Goal: Information Seeking & Learning: Learn about a topic

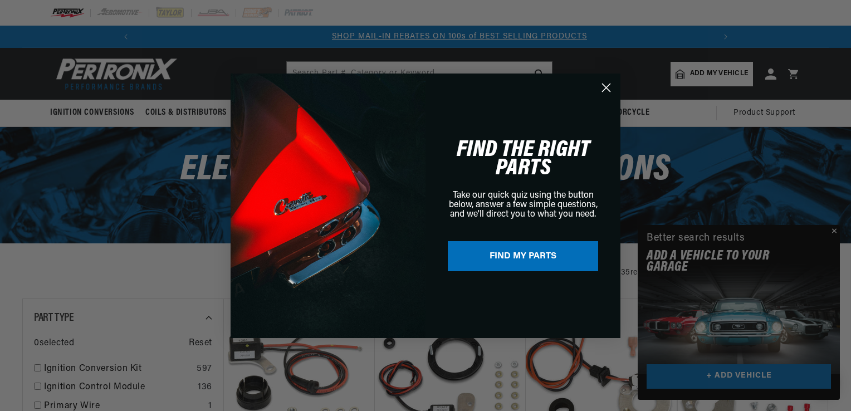
click at [608, 92] on circle "Close dialog" at bounding box center [606, 87] width 18 height 18
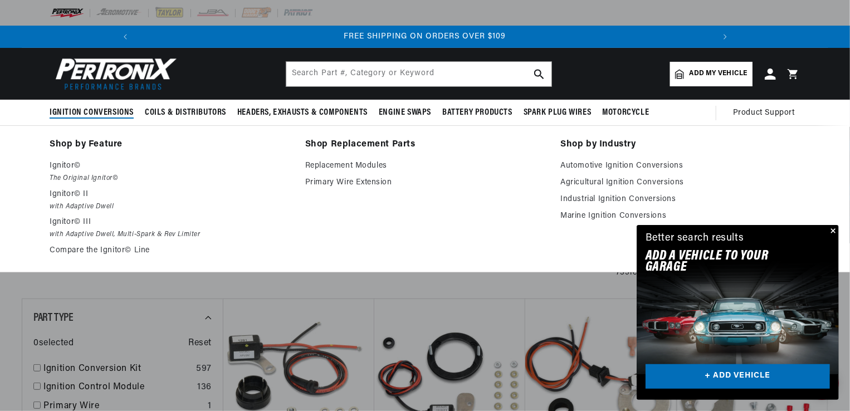
scroll to position [0, 1191]
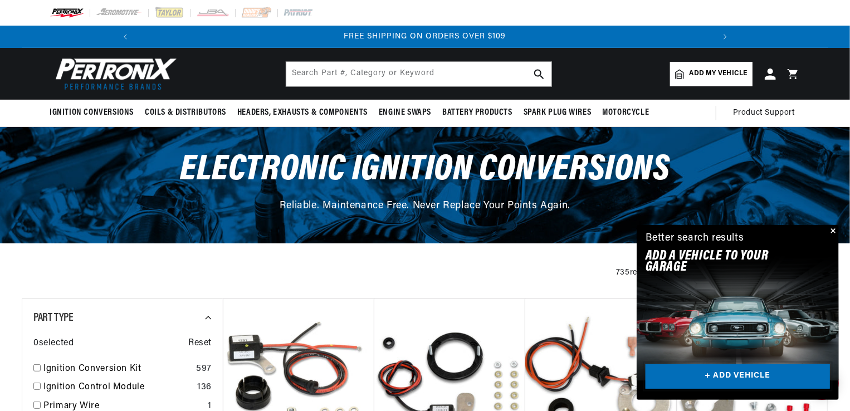
click at [742, 377] on link "+ ADD VEHICLE" at bounding box center [737, 376] width 184 height 25
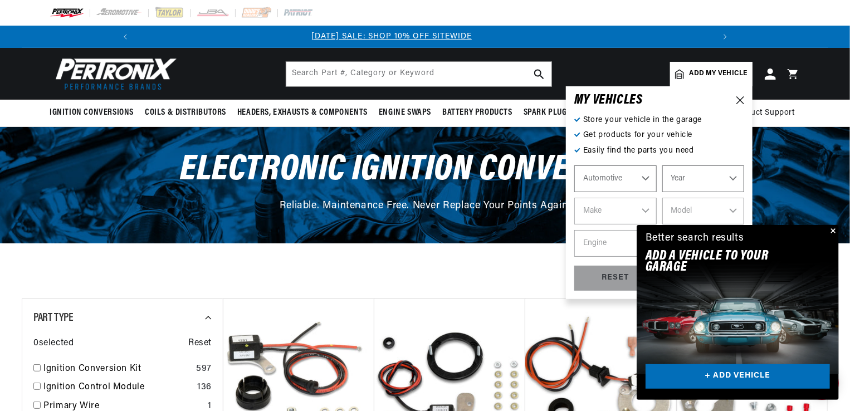
scroll to position [0, 0]
click at [834, 232] on button "Close" at bounding box center [831, 231] width 13 height 13
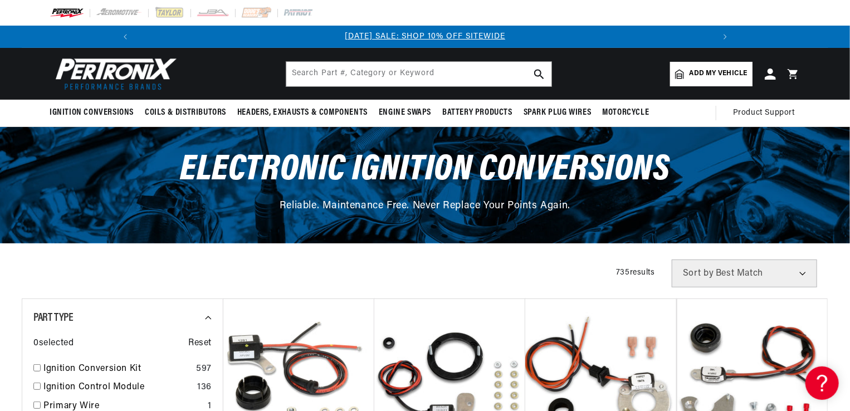
click at [725, 70] on span "Add my vehicle" at bounding box center [718, 73] width 58 height 11
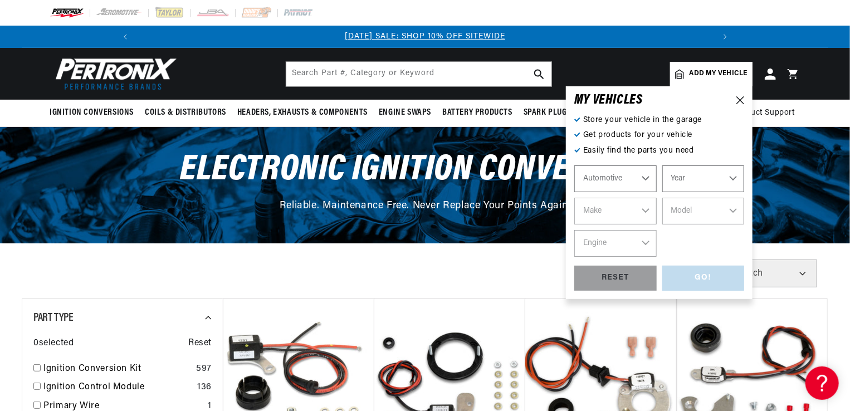
click at [644, 179] on select "Automotive Agricultural Industrial Marine Motorcycle" at bounding box center [615, 178] width 82 height 27
click at [574, 165] on select "Automotive Agricultural Industrial Marine Motorcycle" at bounding box center [615, 178] width 82 height 27
select select "Agricultural"
click at [734, 180] on select "Year 1970 1965 1964 1960 1959 1958 1957 1939 1938 1937" at bounding box center [703, 178] width 82 height 27
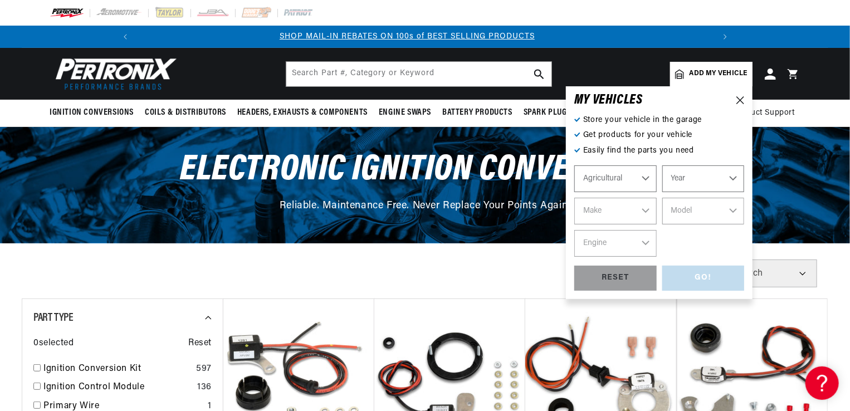
select select "1957"
click at [662, 165] on select "Year 1970 1965 1964 1960 1959 1958 1957 1939 1938 1937" at bounding box center [703, 178] width 82 height 27
click at [647, 211] on select "Make John Bean" at bounding box center [615, 211] width 82 height 27
click at [640, 207] on select "Make John Bean" at bounding box center [615, 211] width 82 height 27
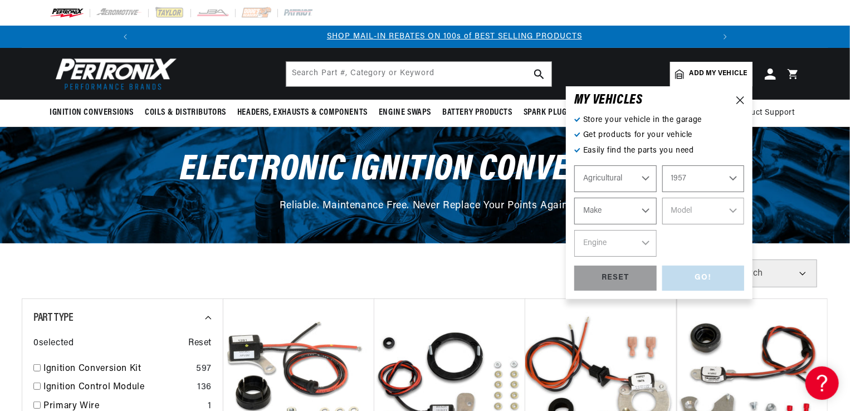
scroll to position [0, 49]
click at [645, 179] on select "Automotive Agricultural Industrial Marine Motorcycle" at bounding box center [615, 178] width 82 height 27
click at [646, 173] on select "Automotive Agricultural Industrial Marine Motorcycle" at bounding box center [615, 178] width 82 height 27
click at [734, 178] on select "1970 1965 1964 1960 1959 1958 1957 1939 1938 1937" at bounding box center [703, 178] width 82 height 27
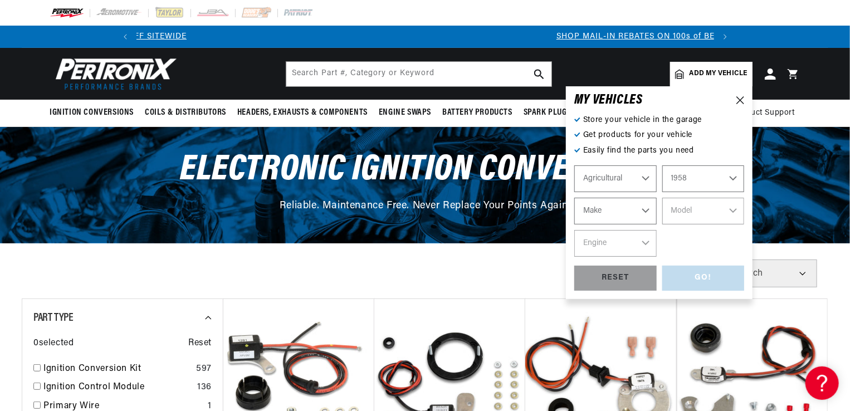
click at [662, 165] on select "1970 1965 1964 1960 1959 1958 1957 1939 1938 1937" at bounding box center [703, 178] width 82 height 27
select select "1958"
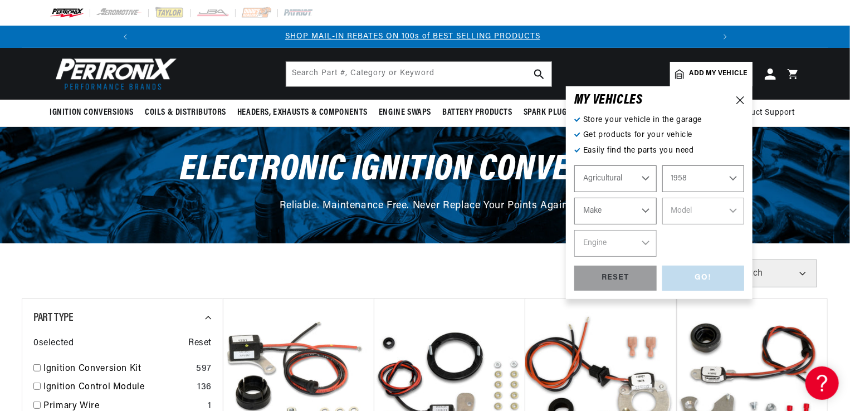
scroll to position [0, 595]
click at [646, 211] on select "Make Fox River John Bean" at bounding box center [615, 211] width 82 height 27
click at [712, 243] on div "Automotive Agricultural Industrial Marine Motorcycle 1970 1965 1964 1960 1959 1…" at bounding box center [659, 210] width 170 height 91
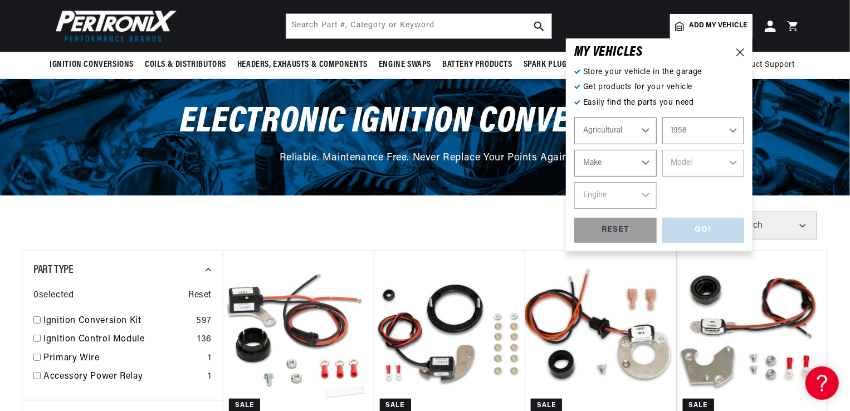
scroll to position [0, 0]
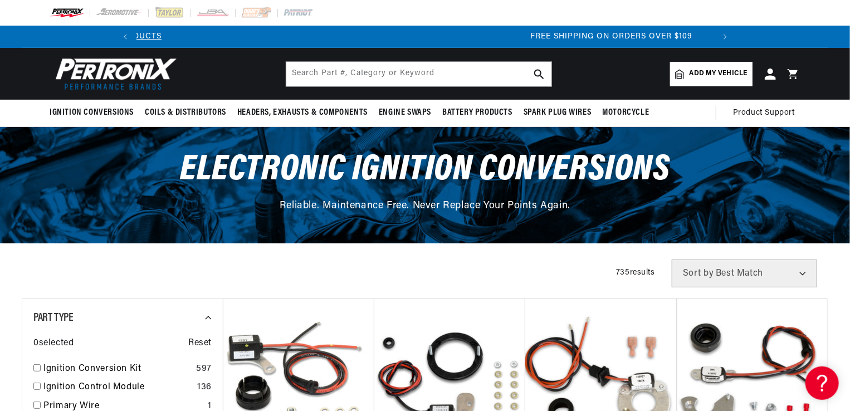
scroll to position [0, 1138]
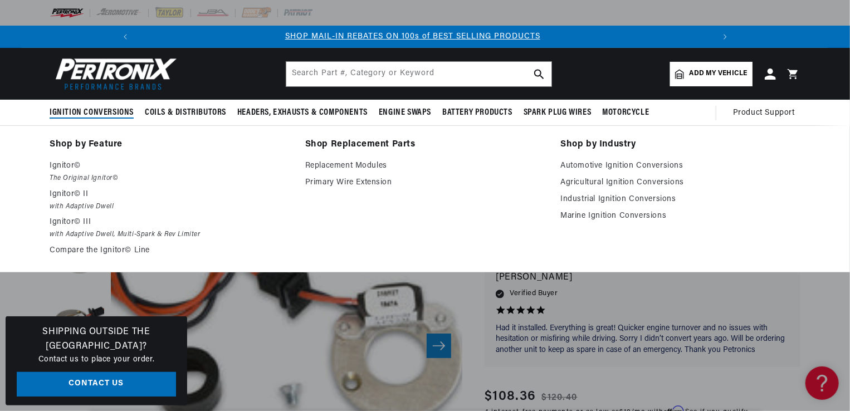
scroll to position [0, 595]
click at [614, 179] on link "Agricultural Ignition Conversions" at bounding box center [680, 182] width 240 height 13
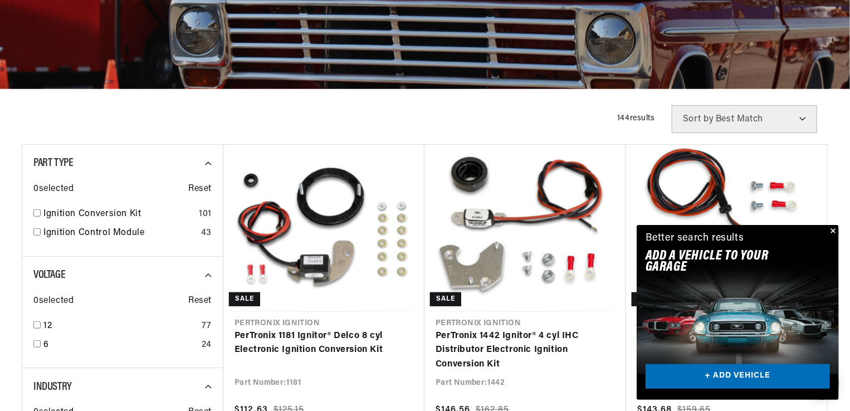
scroll to position [278, 0]
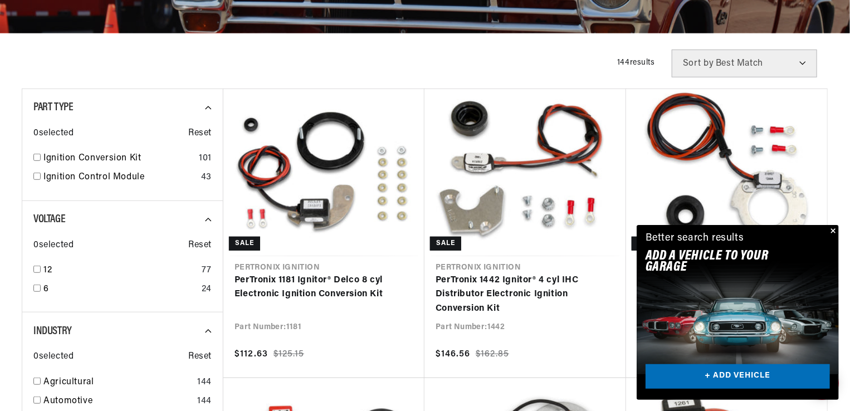
click at [837, 230] on button "Close" at bounding box center [831, 231] width 13 height 13
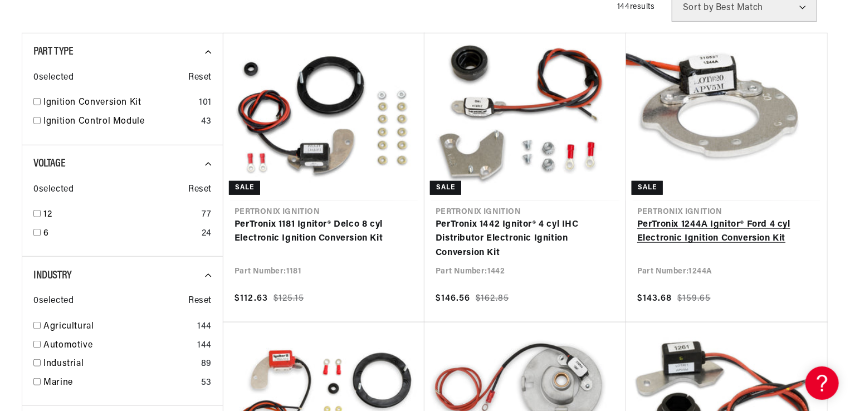
scroll to position [0, 1191]
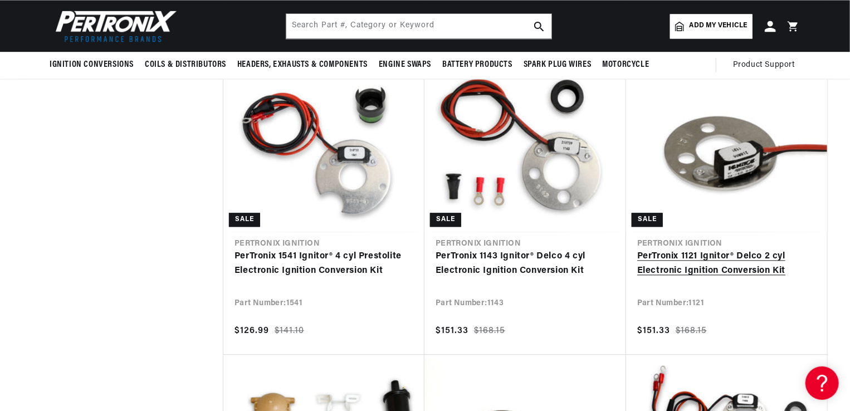
scroll to position [1169, 0]
click at [702, 263] on link "PerTronix 1121 Ignitor® Delco 2 cyl Electronic Ignition Conversion Kit" at bounding box center [726, 264] width 179 height 28
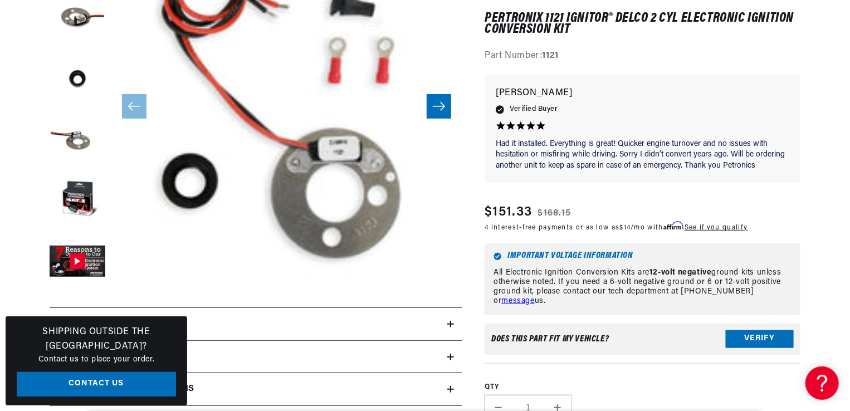
scroll to position [334, 0]
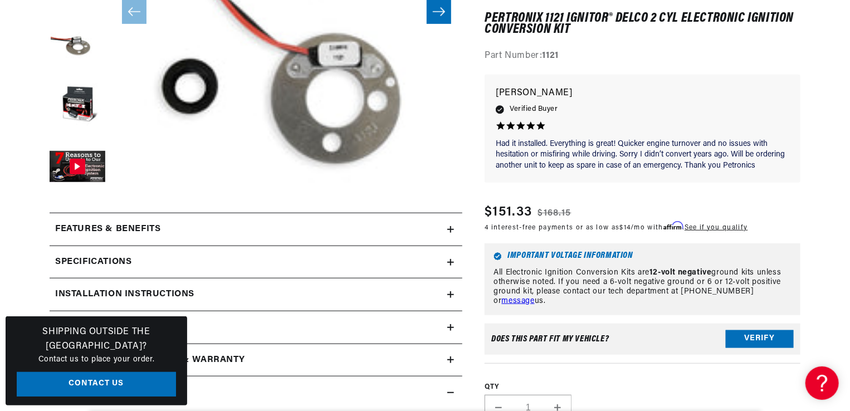
click at [451, 228] on icon at bounding box center [451, 229] width 0 height 7
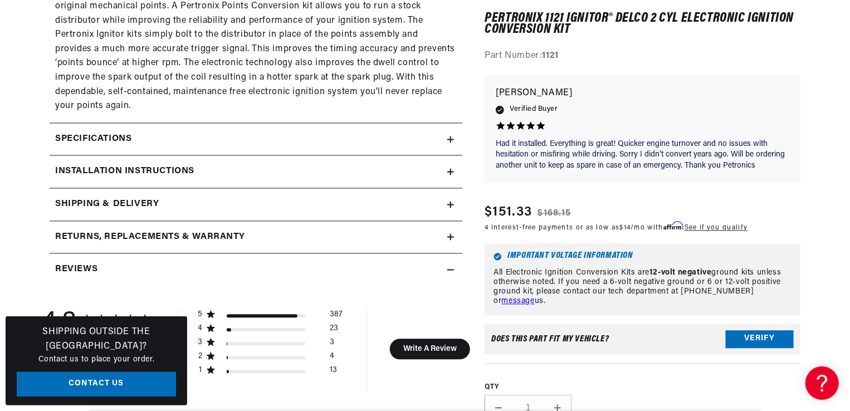
scroll to position [1058, 0]
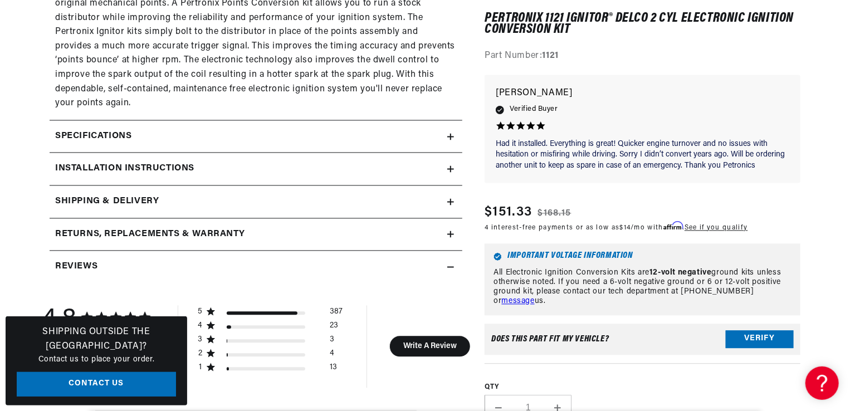
click at [451, 135] on icon at bounding box center [451, 137] width 0 height 7
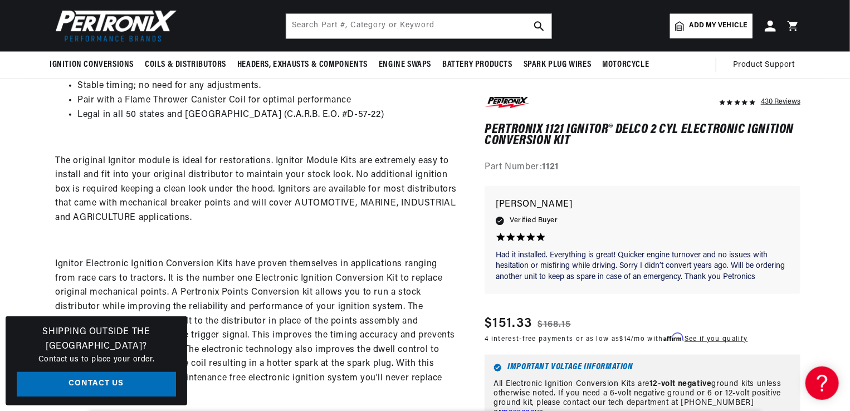
scroll to position [501, 0]
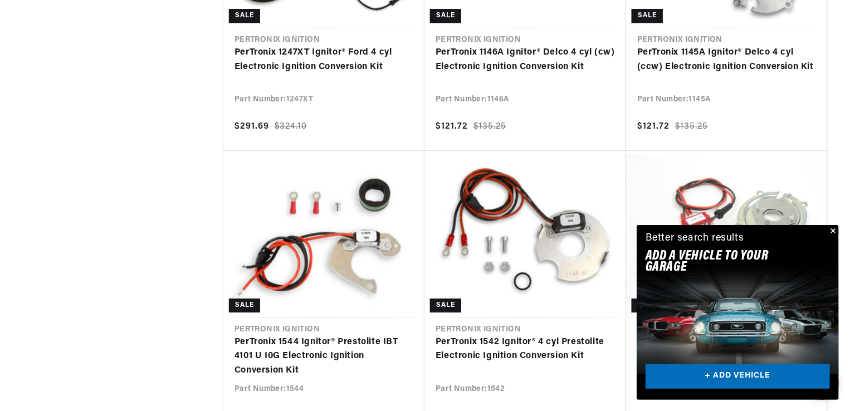
scroll to position [1671, 0]
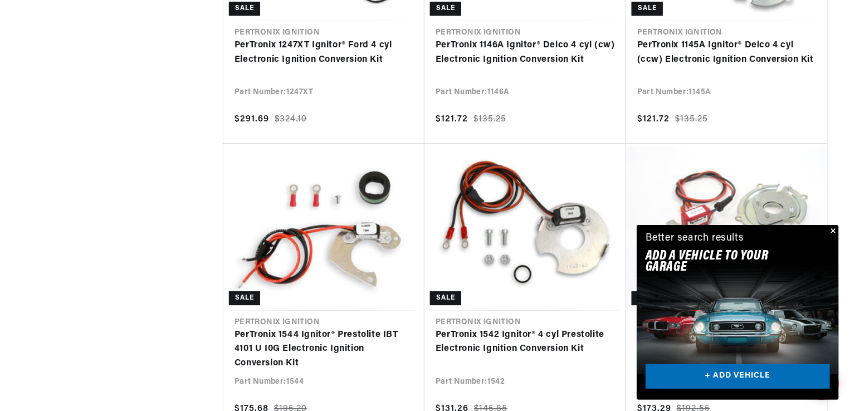
click at [838, 230] on button "Close" at bounding box center [831, 231] width 13 height 13
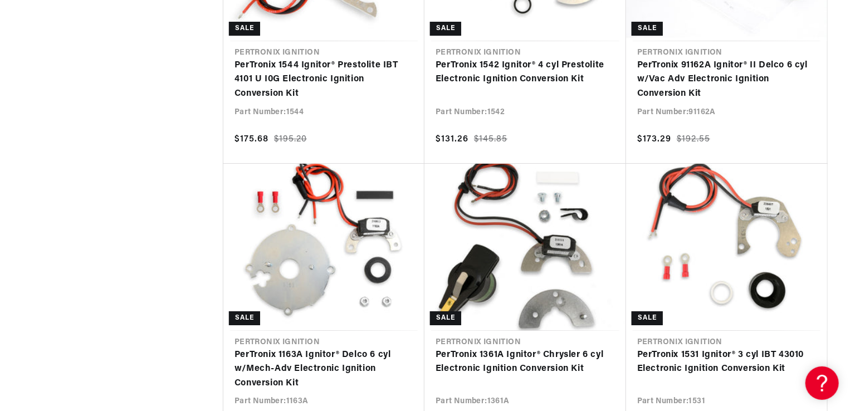
scroll to position [0, 595]
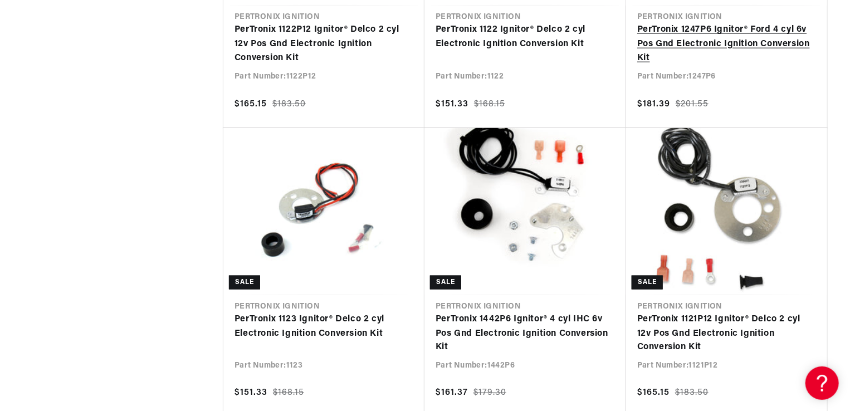
scroll to position [2896, 0]
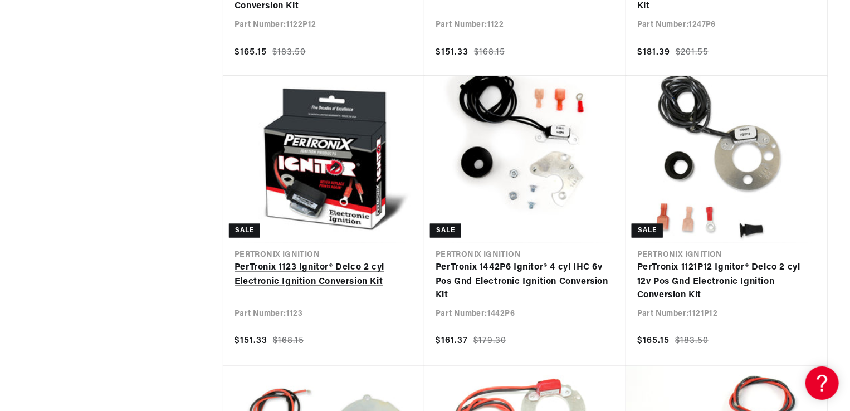
click at [329, 282] on link "PerTronix 1123 Ignitor® Delco 2 cyl Electronic Ignition Conversion Kit" at bounding box center [323, 275] width 179 height 28
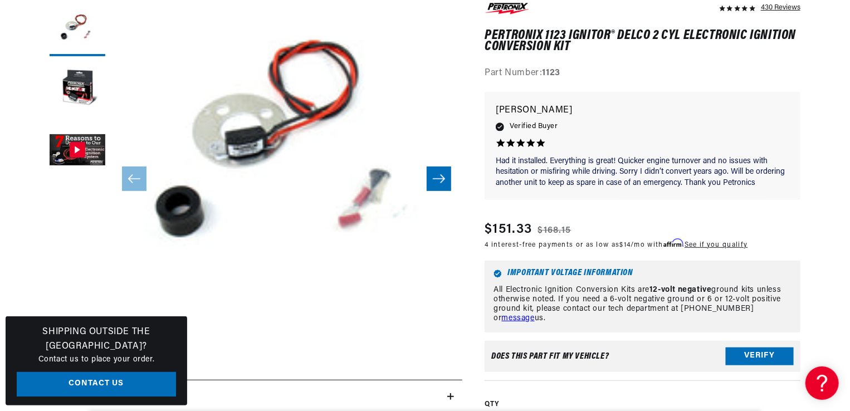
scroll to position [334, 0]
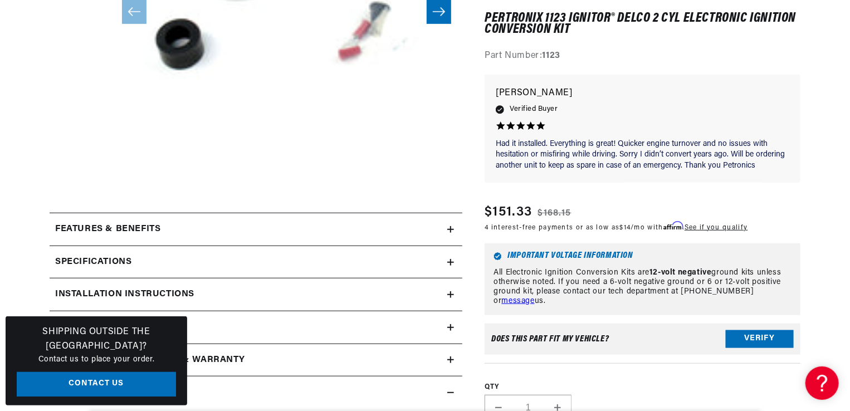
click at [450, 259] on icon at bounding box center [450, 262] width 7 height 7
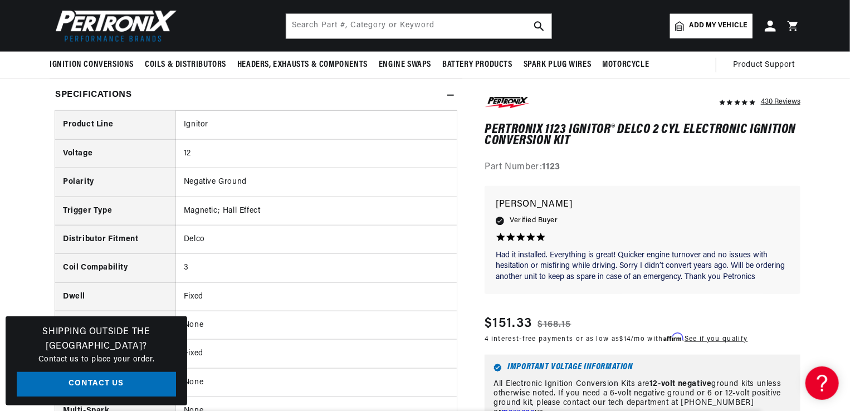
scroll to position [111, 0]
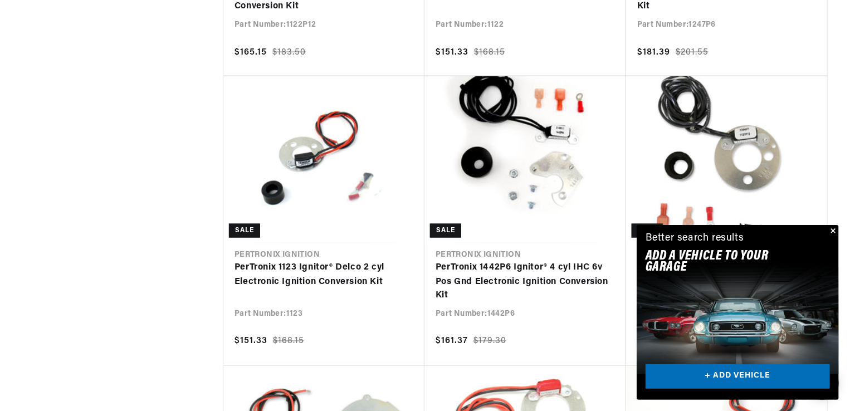
click at [830, 226] on button "Close" at bounding box center [831, 231] width 13 height 13
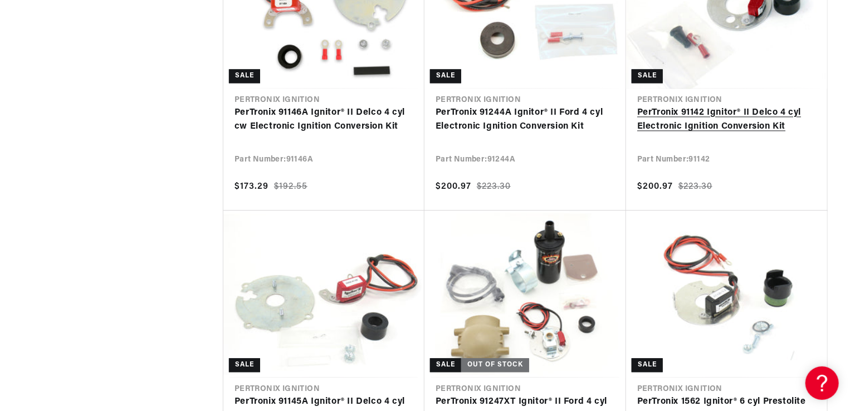
scroll to position [3341, 0]
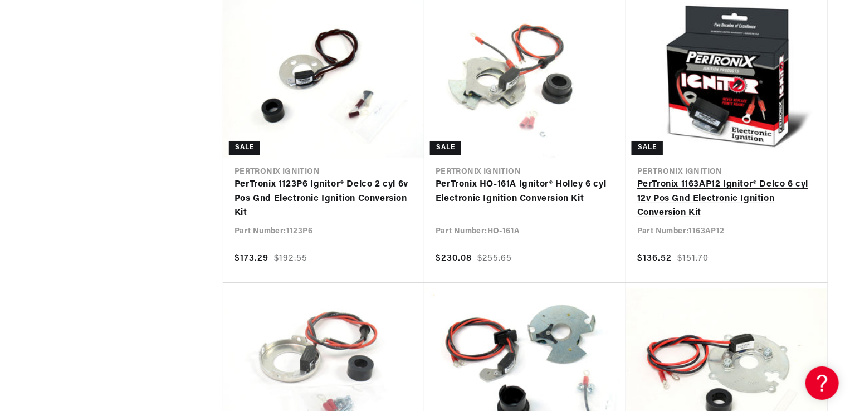
scroll to position [4177, 0]
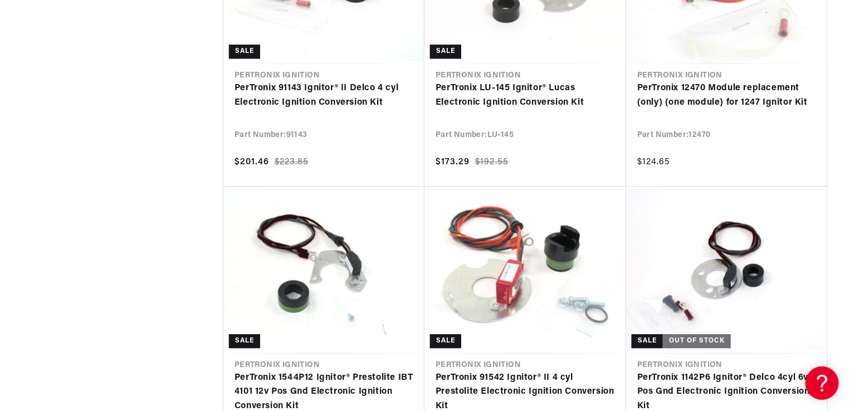
scroll to position [0, 728]
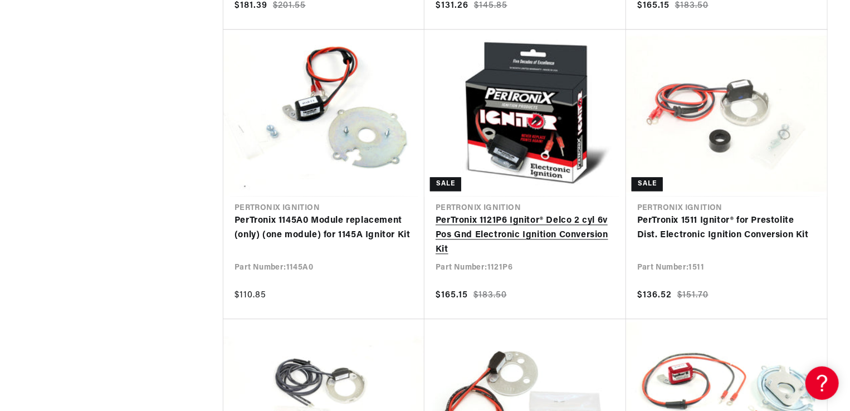
click at [544, 228] on link "PerTronix 1121P6 Ignitor® Delco 2 cyl 6v Pos Gnd Electronic Ignition Conversion…" at bounding box center [524, 235] width 179 height 43
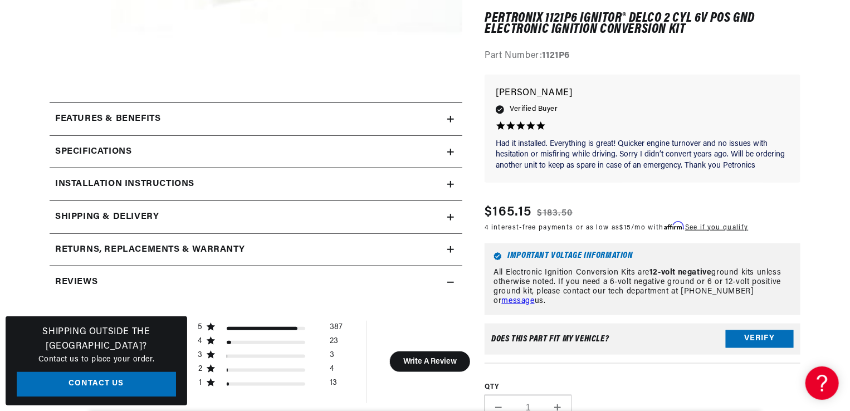
scroll to position [446, 0]
click at [450, 119] on icon at bounding box center [450, 118] width 7 height 7
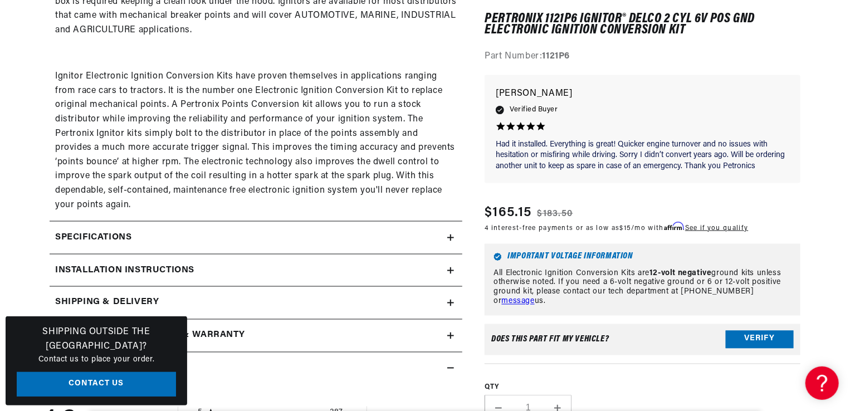
scroll to position [835, 0]
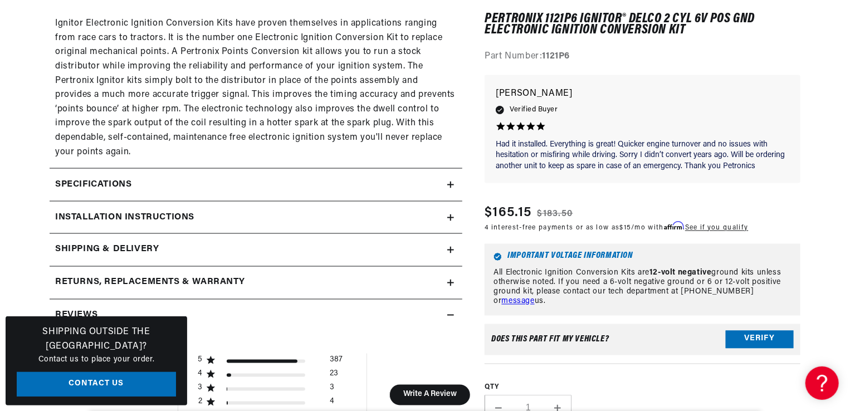
click at [450, 186] on icon at bounding box center [450, 185] width 7 height 7
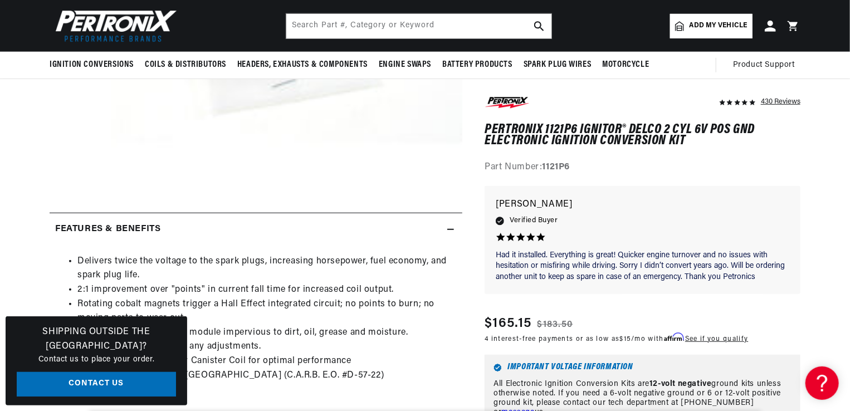
scroll to position [0, 0]
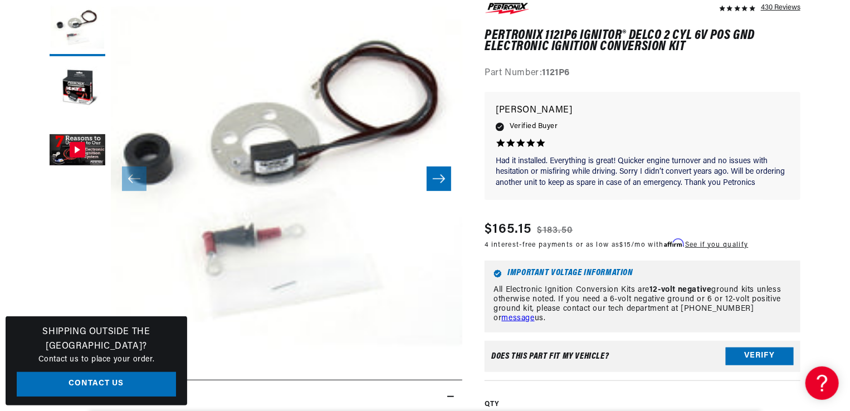
click at [433, 179] on icon "Slide right" at bounding box center [439, 179] width 12 height 8
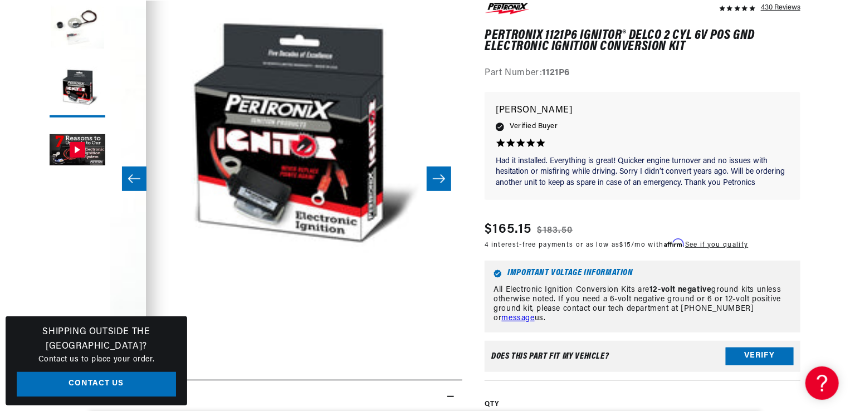
scroll to position [0, 1191]
click at [433, 179] on icon "Slide right" at bounding box center [439, 179] width 12 height 8
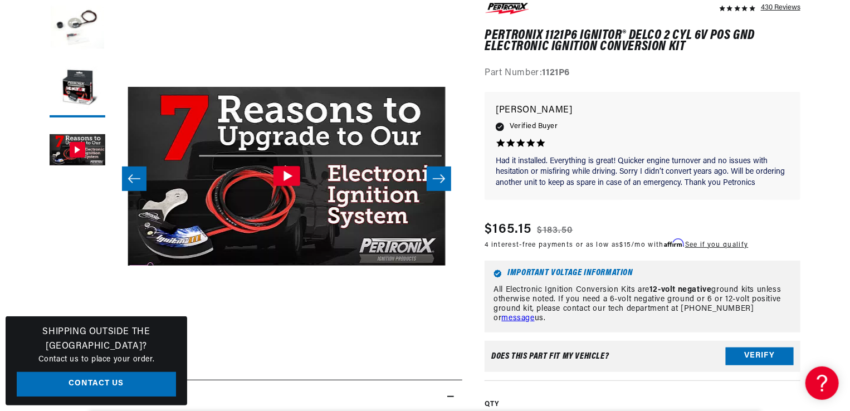
scroll to position [0, 703]
click at [433, 179] on icon "Slide right" at bounding box center [439, 179] width 12 height 8
click at [285, 180] on icon "Gallery Viewer" at bounding box center [286, 177] width 27 height 20
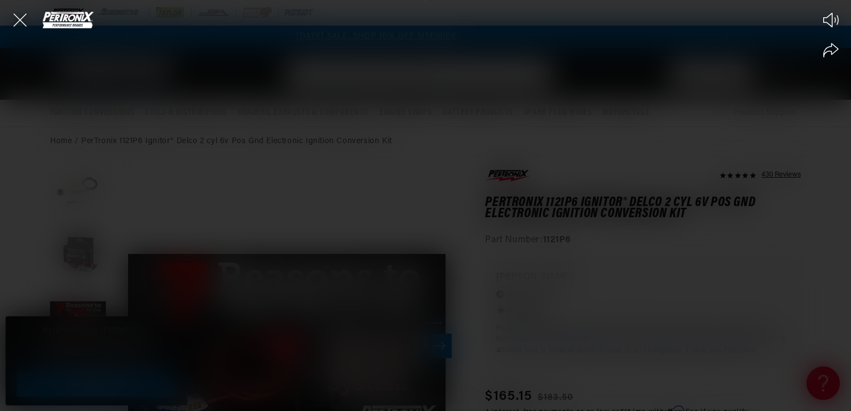
scroll to position [0, 0]
click at [835, 21] on icon "Mute video" at bounding box center [831, 20] width 16 height 14
click at [825, 23] on icon "Unmute video" at bounding box center [831, 20] width 17 height 17
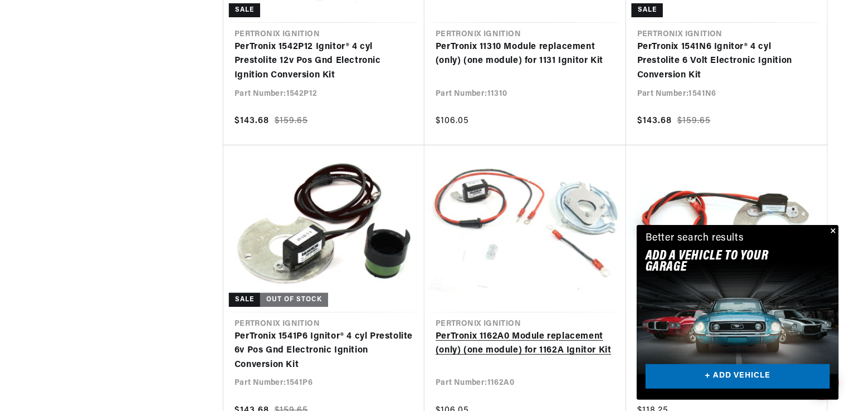
scroll to position [8632, 0]
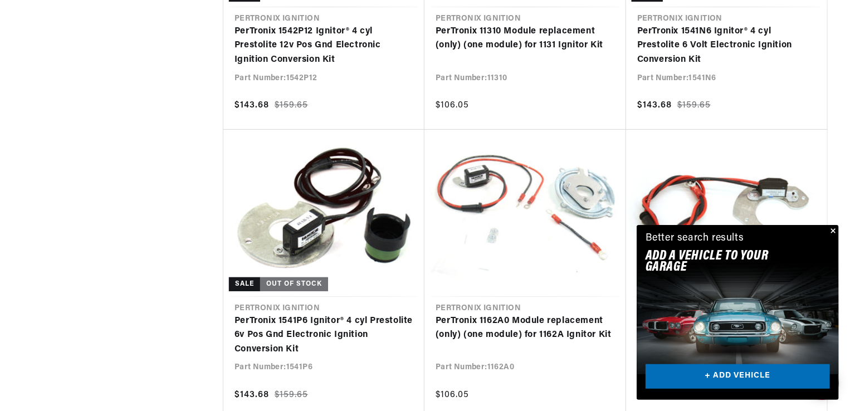
click at [834, 232] on button "Close" at bounding box center [831, 231] width 13 height 13
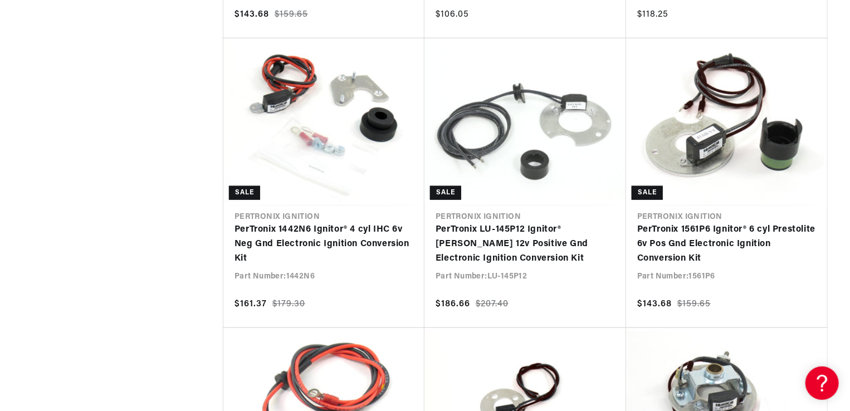
scroll to position [9077, 0]
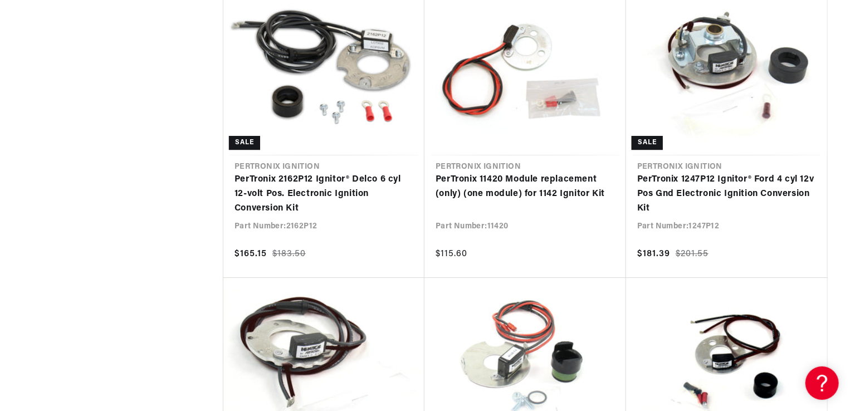
scroll to position [10358, 0]
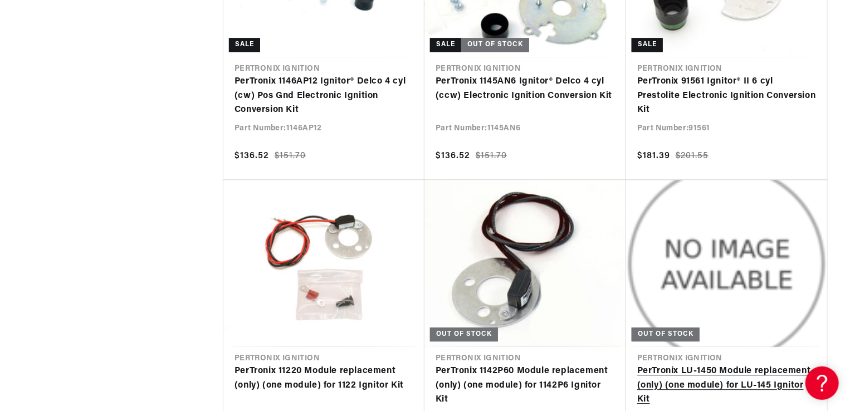
scroll to position [12251, 0]
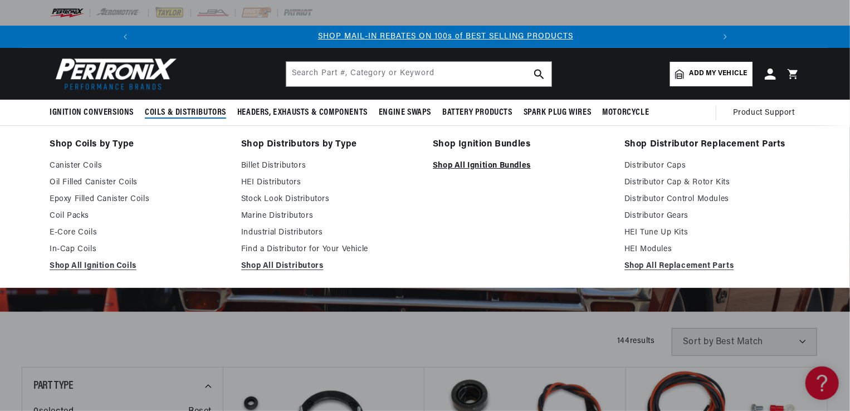
scroll to position [0, 595]
click at [470, 167] on link "Shop All Ignition Bundles" at bounding box center [521, 165] width 176 height 13
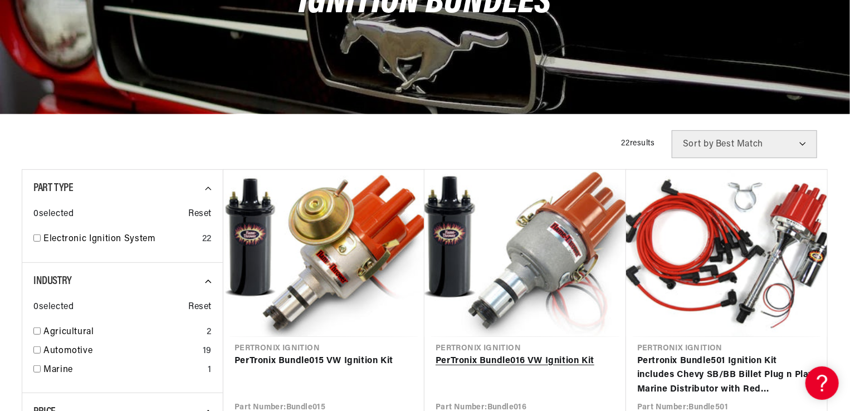
scroll to position [334, 0]
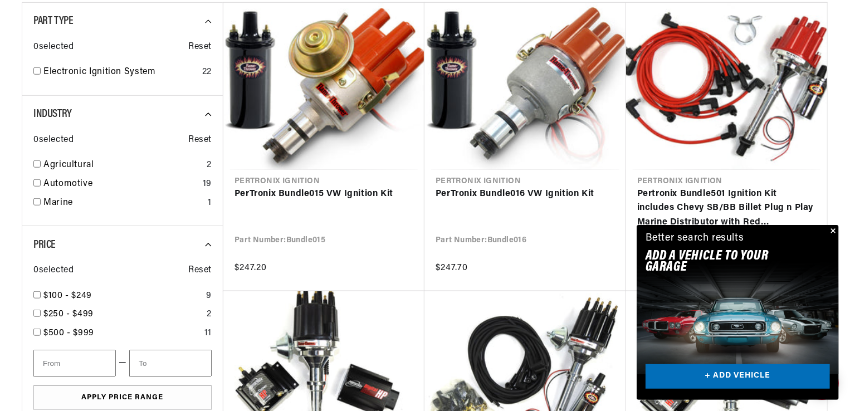
click at [832, 228] on button "Close" at bounding box center [831, 231] width 13 height 13
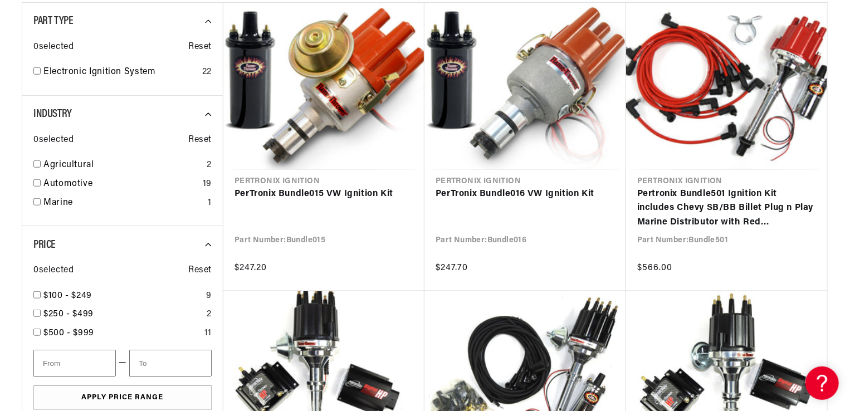
scroll to position [0, 595]
click at [40, 162] on input "checkbox" at bounding box center [36, 163] width 7 height 7
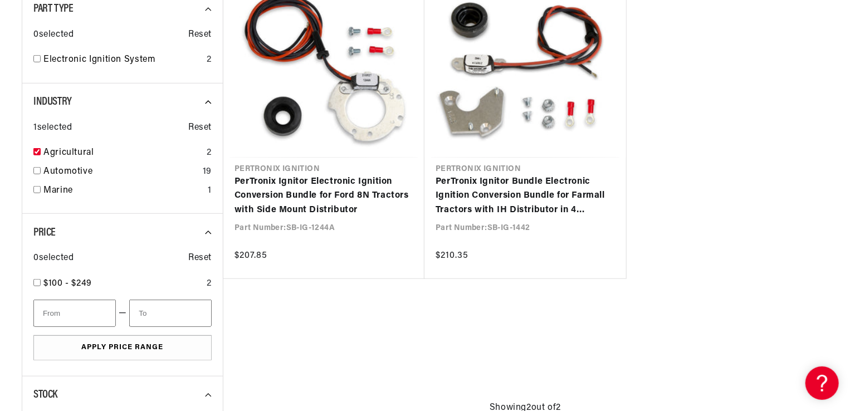
scroll to position [390, 0]
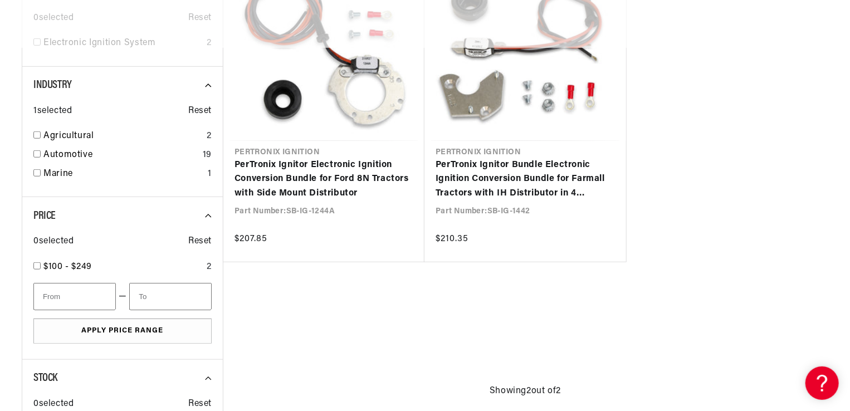
checkbox input "false"
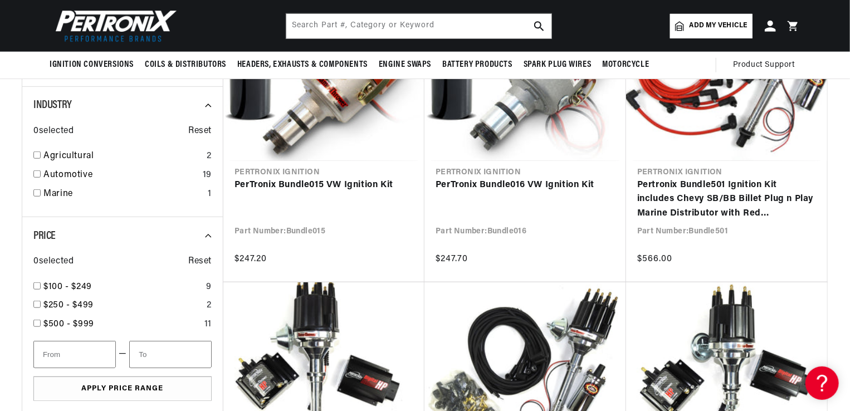
scroll to position [334, 0]
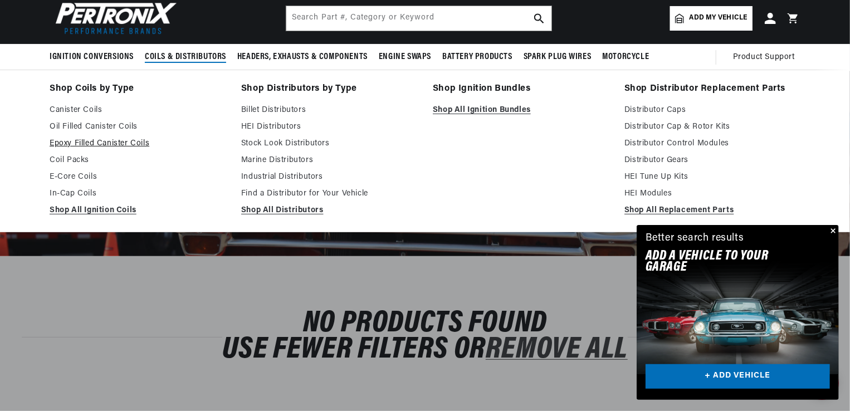
scroll to position [0, 595]
click at [84, 108] on link "Canister Coils" at bounding box center [138, 110] width 176 height 13
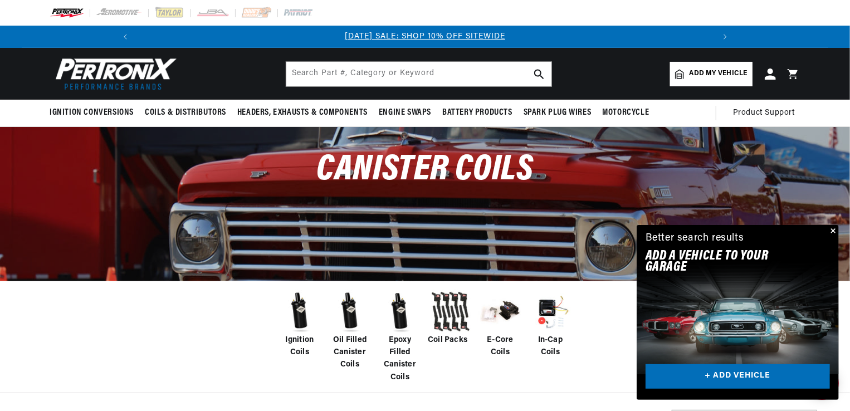
click at [833, 233] on button "Close" at bounding box center [831, 231] width 13 height 13
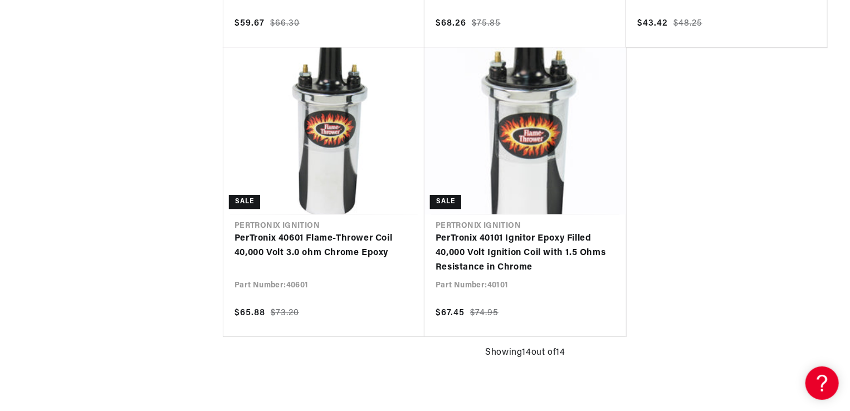
scroll to position [0, 595]
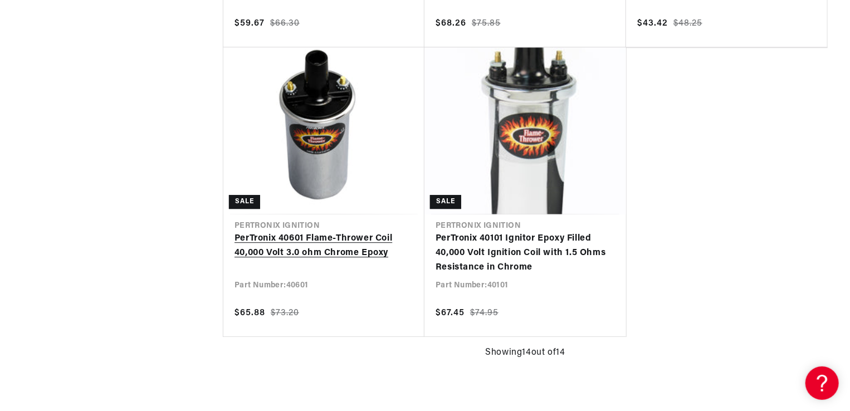
drag, startPoint x: 326, startPoint y: 252, endPoint x: 322, endPoint y: 259, distance: 7.7
click at [326, 252] on link "PerTronix 40601 Flame-Thrower Coil 40,000 Volt 3.0 ohm Chrome Epoxy" at bounding box center [323, 246] width 179 height 28
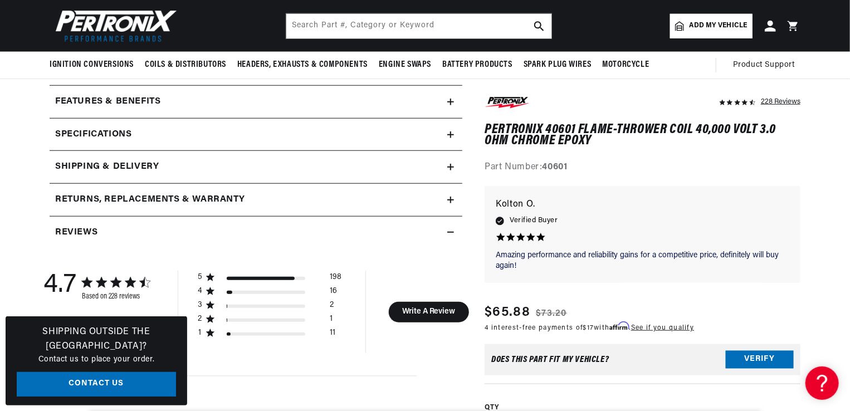
scroll to position [390, 0]
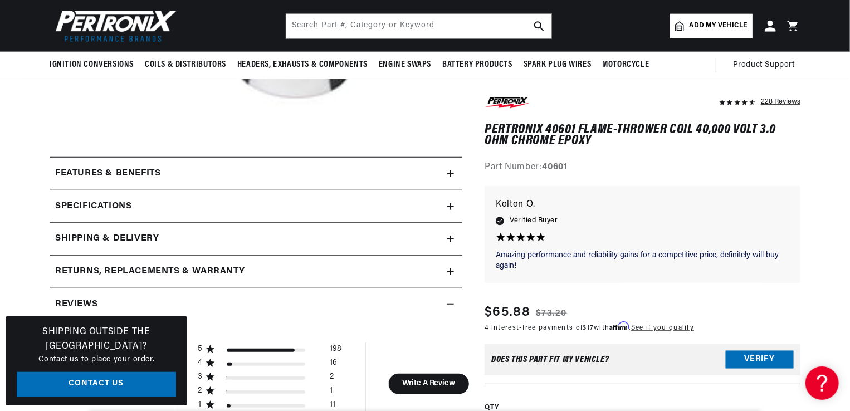
click at [443, 202] on div "Specifications" at bounding box center [249, 206] width 398 height 14
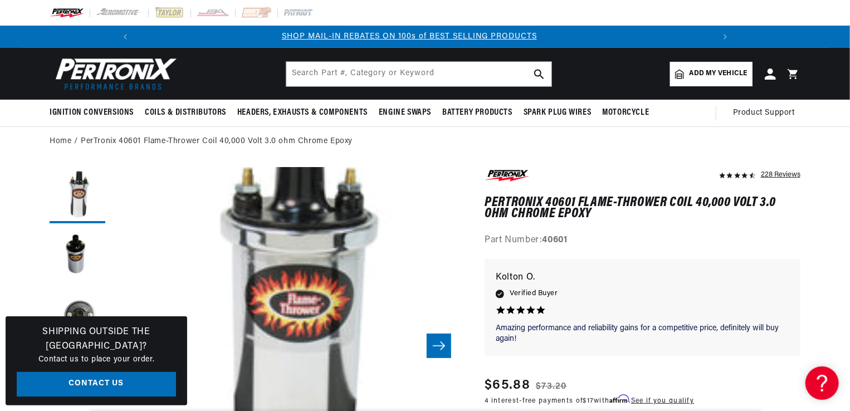
scroll to position [0, 595]
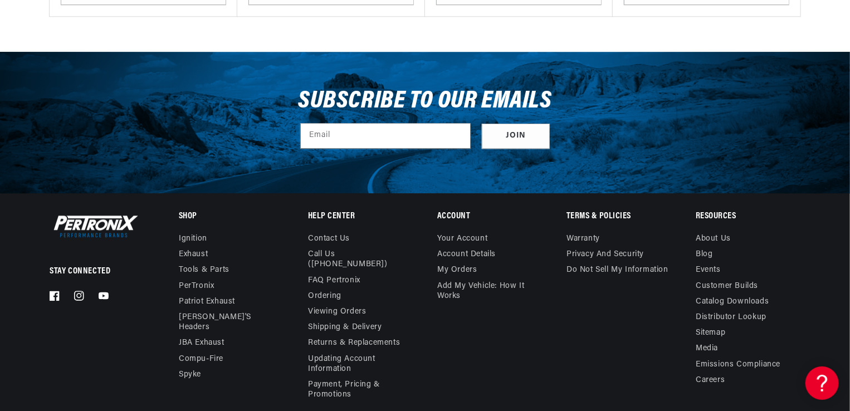
scroll to position [1559, 0]
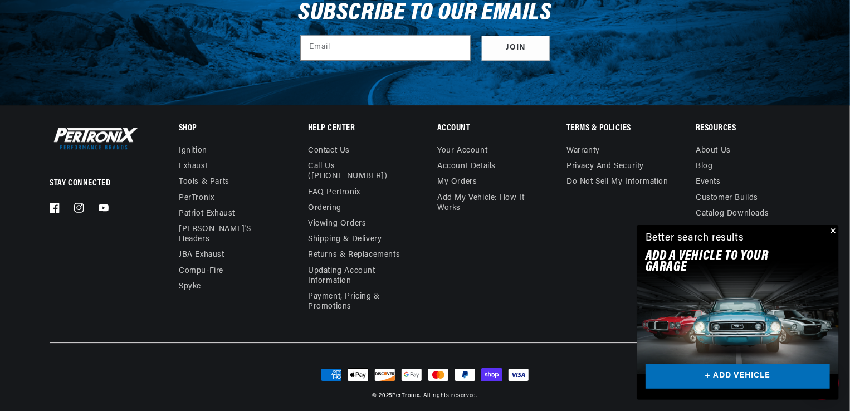
click at [834, 230] on button "Close" at bounding box center [831, 231] width 13 height 13
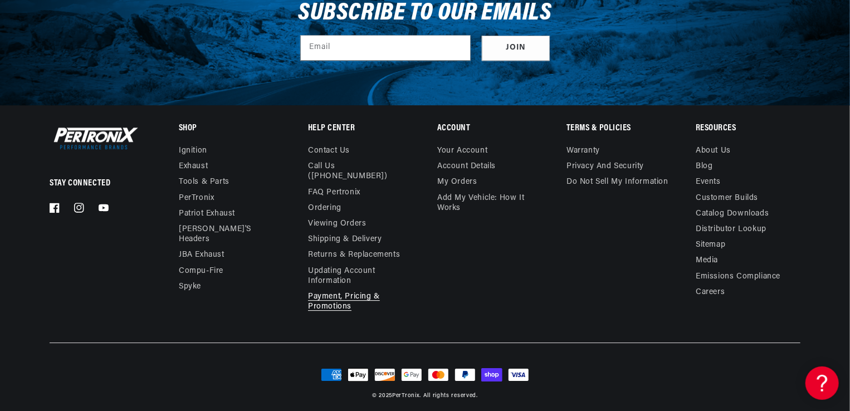
scroll to position [0, 0]
click at [339, 150] on link "Contact us" at bounding box center [329, 152] width 42 height 13
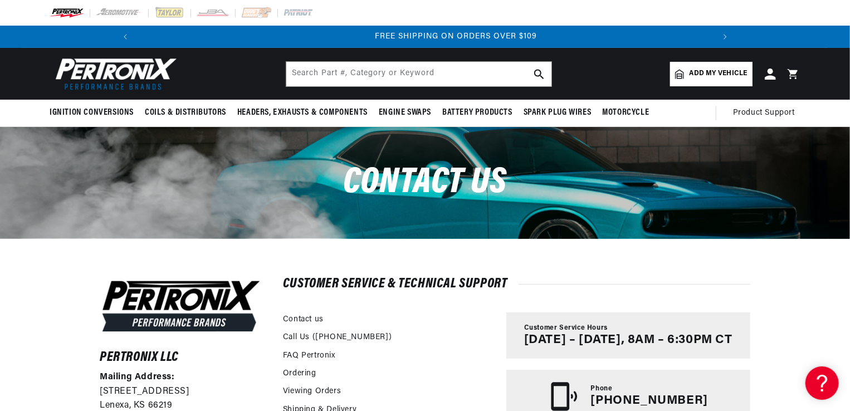
scroll to position [0, 1191]
